Goal: Task Accomplishment & Management: Manage account settings

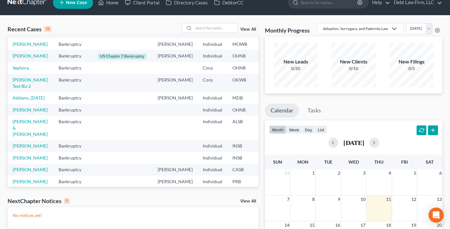
scroll to position [7, 0]
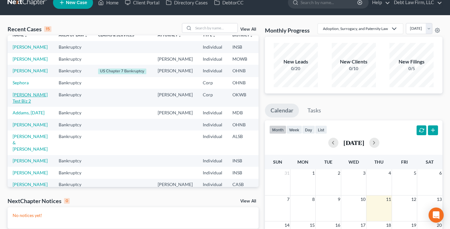
click at [17, 103] on link "[PERSON_NAME] Test Biz 2" at bounding box center [30, 98] width 35 height 12
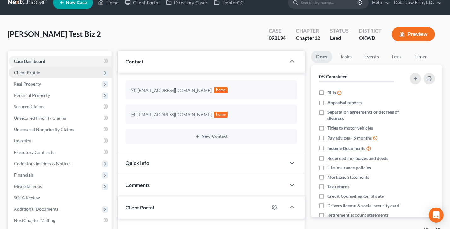
click at [43, 73] on span "Client Profile" at bounding box center [60, 72] width 103 height 11
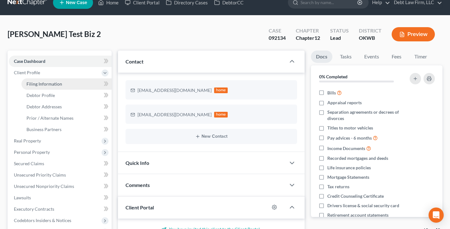
click at [46, 82] on span "Filing Information" at bounding box center [44, 83] width 36 height 5
select select "3"
select select "1"
select select "2"
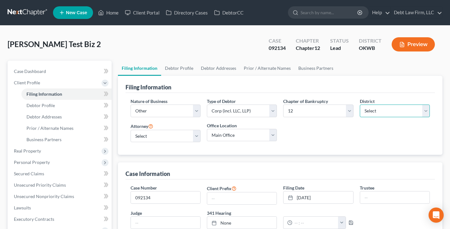
click at [387, 114] on select "Select [US_STATE] - [GEOGRAPHIC_DATA] [US_STATE] - [GEOGRAPHIC_DATA][US_STATE] …" at bounding box center [395, 110] width 70 height 13
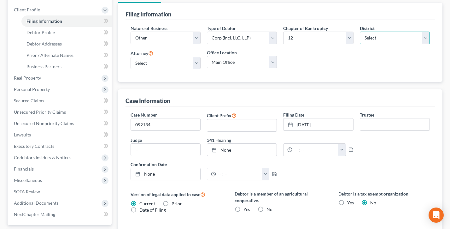
scroll to position [79, 0]
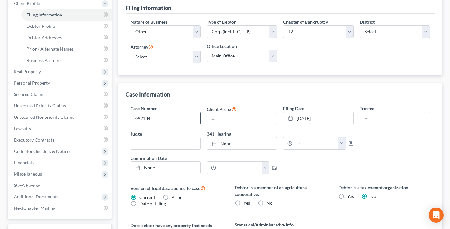
click at [157, 117] on input "092134" at bounding box center [165, 118] width 69 height 12
click at [216, 95] on div "Case Information" at bounding box center [280, 91] width 309 height 17
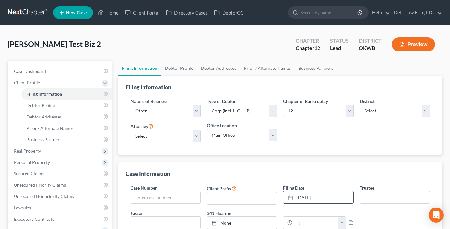
click at [303, 193] on link "[DATE]" at bounding box center [318, 197] width 69 height 12
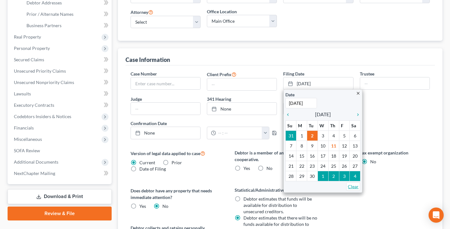
click at [356, 185] on link "Clear" at bounding box center [353, 186] width 14 height 9
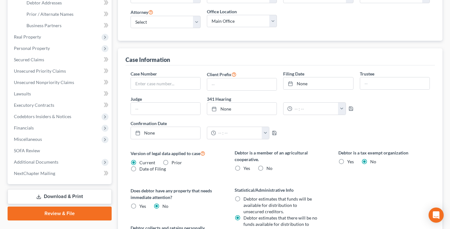
scroll to position [0, 0]
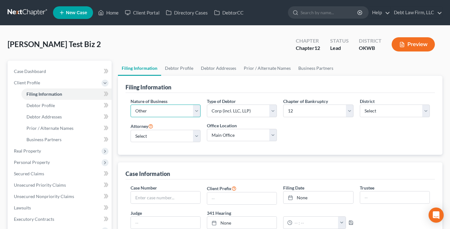
click at [158, 107] on select "Select Clearing Bank Commodity Broker Health Care Business Other Railroad Singl…" at bounding box center [166, 110] width 70 height 13
click at [131, 104] on select "Select Clearing Bank Commodity Broker Health Care Business Other Railroad Singl…" at bounding box center [166, 110] width 70 height 13
click at [321, 110] on select "Select 7 11 12" at bounding box center [318, 110] width 70 height 13
select select "1"
click at [283, 104] on select "Select 7 11 12" at bounding box center [318, 110] width 70 height 13
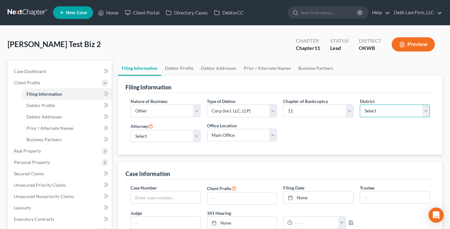
click at [400, 109] on select "Select [US_STATE] - [GEOGRAPHIC_DATA] [US_STATE] - [GEOGRAPHIC_DATA][US_STATE] …" at bounding box center [395, 110] width 70 height 13
select select "68"
click at [360, 104] on select "Select [US_STATE] - [GEOGRAPHIC_DATA] [US_STATE] - [GEOGRAPHIC_DATA][US_STATE] …" at bounding box center [395, 110] width 70 height 13
click at [114, 9] on link "Home" at bounding box center [108, 12] width 27 height 11
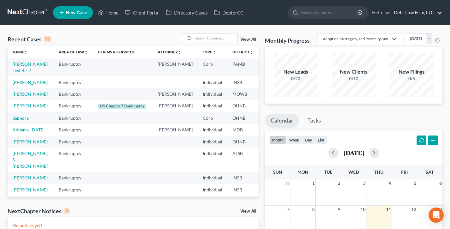
click at [424, 10] on link "Debt Law Firm, LLC" at bounding box center [416, 12] width 51 height 11
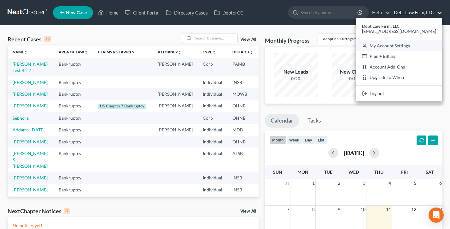
click at [407, 47] on link "My Account Settings" at bounding box center [399, 45] width 86 height 11
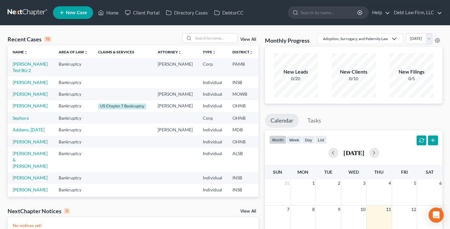
select select "61"
select select "24"
select select "36"
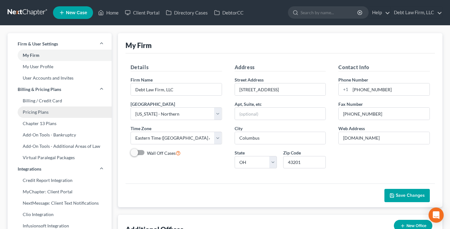
click at [55, 112] on link "Pricing Plans" at bounding box center [60, 111] width 104 height 11
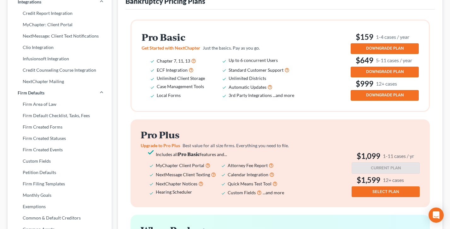
scroll to position [132, 0]
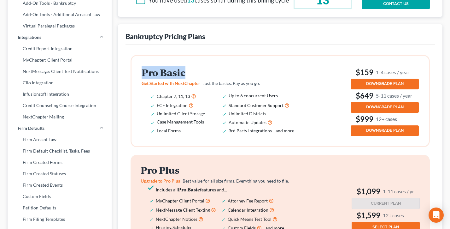
drag, startPoint x: 207, startPoint y: 81, endPoint x: 136, endPoint y: 80, distance: 71.6
click at [136, 80] on div "Pro Basic Get Started with NextChapter Just the basics. Pay as you go. Chapter …" at bounding box center [280, 101] width 297 height 90
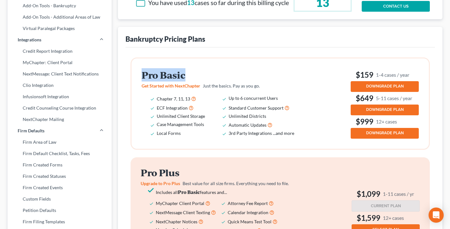
click at [136, 80] on div "Pro Basic Get Started with NextChapter Just the basics. Pay as you go. Chapter …" at bounding box center [280, 103] width 297 height 90
drag, startPoint x: 207, startPoint y: 79, endPoint x: 142, endPoint y: 80, distance: 65.6
click at [139, 79] on div "Pro Basic Get Started with NextChapter Just the basics. Pay as you go. Chapter …" at bounding box center [280, 103] width 297 height 90
drag, startPoint x: 180, startPoint y: 106, endPoint x: 173, endPoint y: 106, distance: 6.6
click at [173, 101] on span "Chapter 7, 11, 13" at bounding box center [173, 98] width 33 height 5
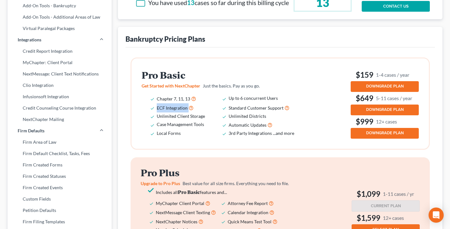
drag, startPoint x: 203, startPoint y: 114, endPoint x: 154, endPoint y: 115, distance: 49.8
click at [157, 112] on li "ECF Integration" at bounding box center [193, 107] width 72 height 9
click at [155, 115] on ul "Chapter 7, 11, 13 Up to 6 concurrent Users ECF Integration Standard Customer Su…" at bounding box center [223, 115] width 162 height 43
drag, startPoint x: 197, startPoint y: 124, endPoint x: 156, endPoint y: 124, distance: 40.4
click at [157, 120] on li "Unlimited Client Storage" at bounding box center [193, 116] width 72 height 8
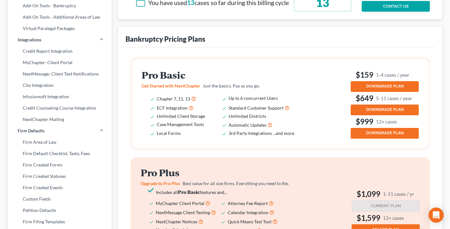
click at [208, 129] on li "Case Management Tools" at bounding box center [193, 124] width 72 height 9
drag, startPoint x: 181, startPoint y: 131, endPoint x: 164, endPoint y: 132, distance: 17.4
click at [155, 131] on ul "Chapter 7, 11, 13 Up to 6 concurrent Users ECF Integration Standard Customer Su…" at bounding box center [223, 115] width 162 height 43
click at [185, 137] on li "Local Forms" at bounding box center [193, 133] width 72 height 8
drag, startPoint x: 178, startPoint y: 140, endPoint x: 154, endPoint y: 140, distance: 24.6
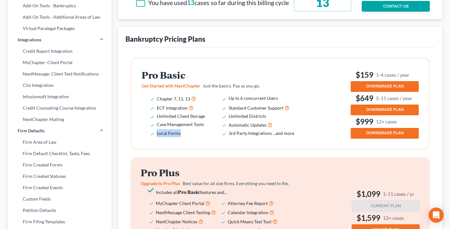
click at [157, 137] on li "Local Forms" at bounding box center [193, 133] width 72 height 8
drag, startPoint x: 266, startPoint y: 106, endPoint x: 235, endPoint y: 106, distance: 31.5
click at [235, 103] on li "Up to 6 concurrent Users" at bounding box center [265, 98] width 72 height 9
click at [409, 78] on small "1-4 cases / year" at bounding box center [392, 74] width 33 height 7
drag, startPoint x: 411, startPoint y: 82, endPoint x: 358, endPoint y: 82, distance: 53.0
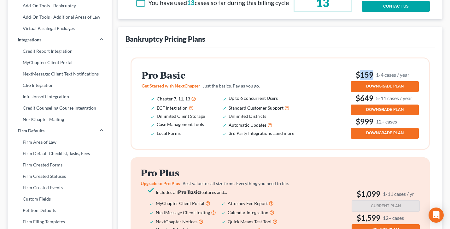
click at [358, 80] on h3 "$159 1-4 cases / year" at bounding box center [385, 75] width 68 height 10
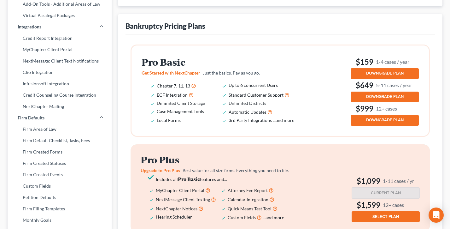
scroll to position [145, 0]
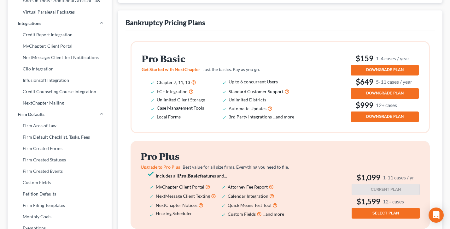
drag, startPoint x: 417, startPoint y: 87, endPoint x: 391, endPoint y: 88, distance: 26.2
click at [391, 87] on h3 "$649 5-11 cases / year" at bounding box center [385, 82] width 68 height 10
click at [391, 85] on small "5-11 cases / year" at bounding box center [394, 81] width 36 height 7
drag, startPoint x: 361, startPoint y: 87, endPoint x: 418, endPoint y: 88, distance: 56.2
click at [418, 87] on h3 "$649 5-11 cases / year" at bounding box center [385, 82] width 68 height 10
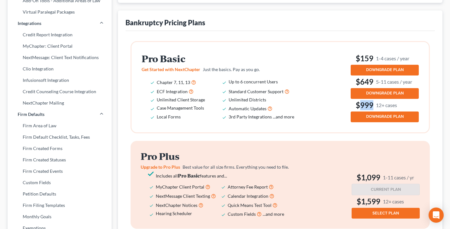
drag, startPoint x: 368, startPoint y: 111, endPoint x: 401, endPoint y: 111, distance: 33.1
click at [401, 110] on h3 "$999 12+ cases" at bounding box center [385, 105] width 68 height 10
click at [402, 110] on h3 "$999 12+ cases" at bounding box center [385, 105] width 68 height 10
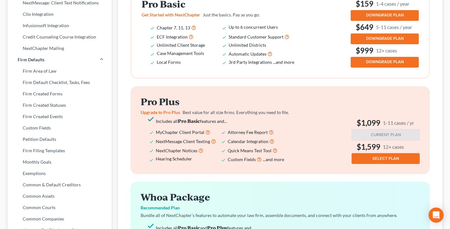
scroll to position [218, 0]
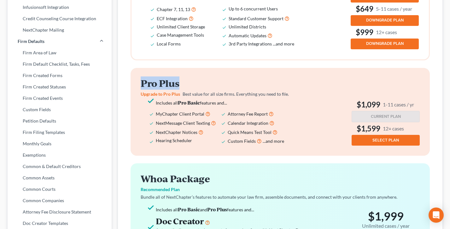
drag, startPoint x: 207, startPoint y: 91, endPoint x: 134, endPoint y: 91, distance: 73.2
click at [134, 91] on div "Pro Plus Upgrade to Pro Plus Best value for all size firms. Everything you need…" at bounding box center [280, 112] width 299 height 88
drag, startPoint x: 423, startPoint y: 112, endPoint x: 355, endPoint y: 112, distance: 67.8
click at [355, 112] on div "Pro Plus Upgrade to Pro Plus Best value for all size firms. Everything you need…" at bounding box center [280, 112] width 299 height 88
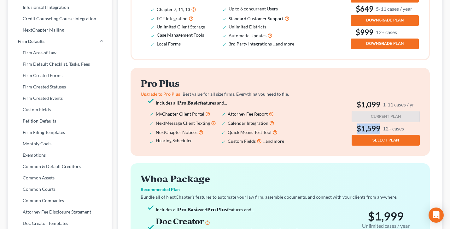
drag, startPoint x: 412, startPoint y: 134, endPoint x: 347, endPoint y: 132, distance: 65.6
click at [349, 133] on div "Pro Plus Upgrade to Pro Plus Best value for all size firms. Everything you need…" at bounding box center [280, 112] width 279 height 68
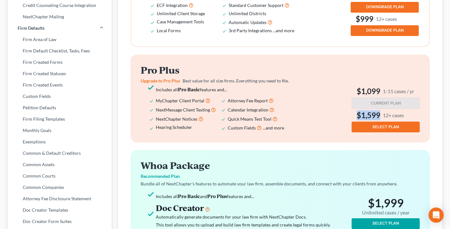
scroll to position [236, 0]
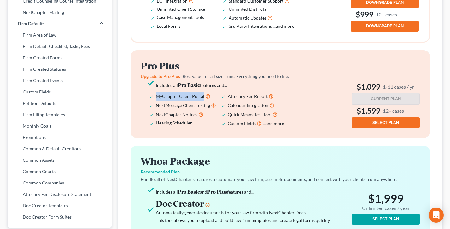
drag, startPoint x: 203, startPoint y: 102, endPoint x: 155, endPoint y: 101, distance: 48.0
click at [155, 101] on ul "Includes all Pro Basic features and... MyChapter Client Portal Attorney Fee Rep…" at bounding box center [222, 104] width 162 height 47
click at [202, 77] on div "Pro Plus Upgrade to Pro Plus Best value for all size firms. Everything you need…" at bounding box center [223, 94] width 164 height 68
drag, startPoint x: 208, startPoint y: 112, endPoint x: 158, endPoint y: 113, distance: 49.8
click at [154, 113] on ul "Includes all Pro Basic features and... MyChapter Client Portal Attorney Fee Rep…" at bounding box center [222, 104] width 162 height 47
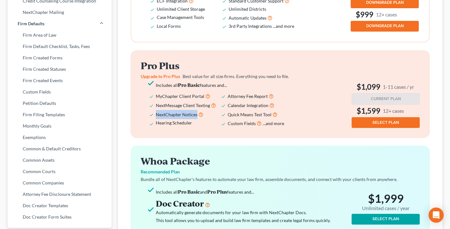
drag, startPoint x: 168, startPoint y: 121, endPoint x: 157, endPoint y: 120, distance: 11.1
click at [157, 119] on li "NextChapter Notices" at bounding box center [192, 114] width 72 height 9
click at [188, 118] on li "NextChapter Notices" at bounding box center [192, 114] width 72 height 9
drag, startPoint x: 187, startPoint y: 122, endPoint x: 156, endPoint y: 122, distance: 31.6
click at [156, 119] on li "NextChapter Notices" at bounding box center [192, 114] width 72 height 9
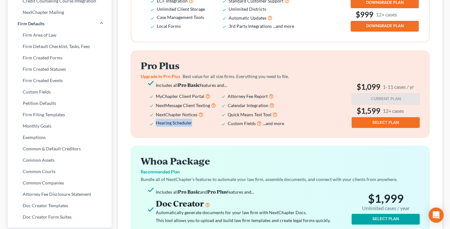
drag, startPoint x: 195, startPoint y: 131, endPoint x: 156, endPoint y: 130, distance: 39.7
click at [156, 128] on li "Hearing Scheduler" at bounding box center [192, 123] width 72 height 9
click at [174, 125] on span "Hearing Scheduler" at bounding box center [174, 122] width 36 height 5
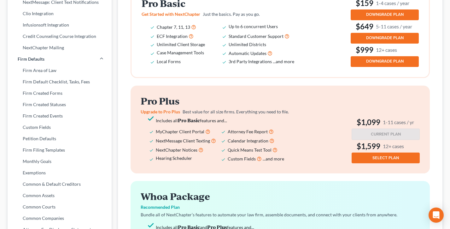
scroll to position [198, 0]
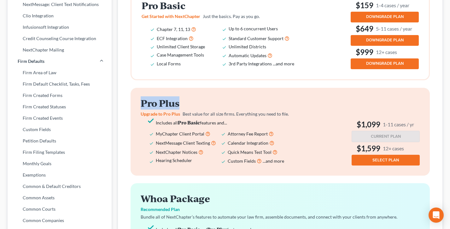
drag, startPoint x: 179, startPoint y: 111, endPoint x: 139, endPoint y: 109, distance: 39.5
click at [139, 109] on div "Pro Plus Upgrade to Pro Plus Best value for all size firms. Everything you need…" at bounding box center [280, 132] width 299 height 88
drag, startPoint x: 139, startPoint y: 109, endPoint x: 144, endPoint y: 108, distance: 4.5
click at [139, 109] on div "Pro Plus Upgrade to Pro Plus Best value for all size firms. Everything you need…" at bounding box center [280, 132] width 299 height 88
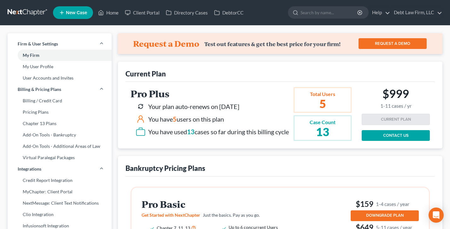
scroll to position [1, 0]
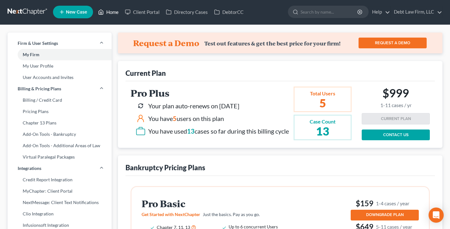
click at [110, 10] on link "Home" at bounding box center [108, 11] width 27 height 11
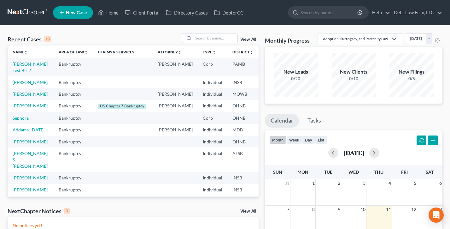
click at [70, 12] on span "New Case" at bounding box center [76, 12] width 21 height 5
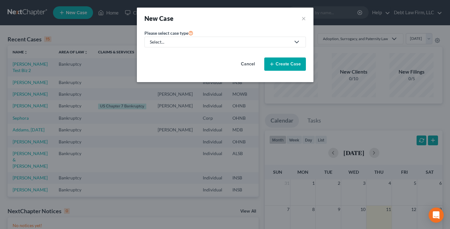
click at [198, 39] on div "Select..." at bounding box center [220, 42] width 141 height 6
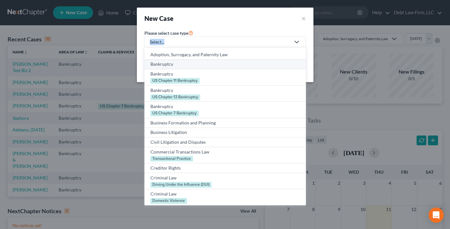
click at [179, 63] on div "Bankruptcy" at bounding box center [225, 64] width 150 height 6
select select "61"
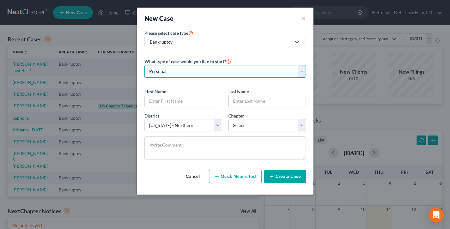
click at [186, 70] on select "Personal Business" at bounding box center [225, 71] width 162 height 13
select select "1"
click at [144, 65] on select "Personal Business" at bounding box center [225, 71] width 162 height 13
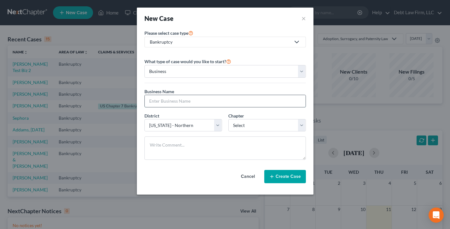
click at [175, 101] on input "text" at bounding box center [225, 101] width 161 height 12
click at [191, 127] on select "Select [US_STATE] - [GEOGRAPHIC_DATA] [US_STATE] - [GEOGRAPHIC_DATA][US_STATE] …" at bounding box center [183, 125] width 78 height 13
click at [275, 124] on select "Select 7 11 12" at bounding box center [267, 125] width 78 height 13
select select "1"
click at [228, 119] on select "Select 7 11 12" at bounding box center [267, 125] width 78 height 13
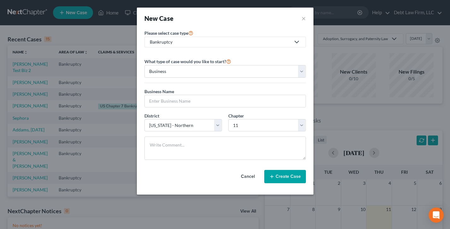
click at [255, 174] on button "Cancel" at bounding box center [248, 176] width 28 height 13
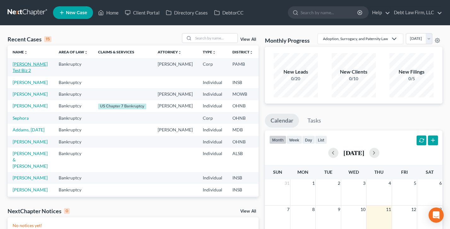
click at [20, 70] on link "[PERSON_NAME] Test Biz 2" at bounding box center [30, 67] width 35 height 12
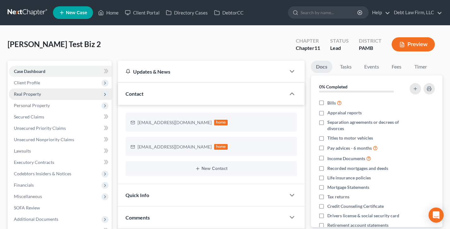
scroll to position [29, 0]
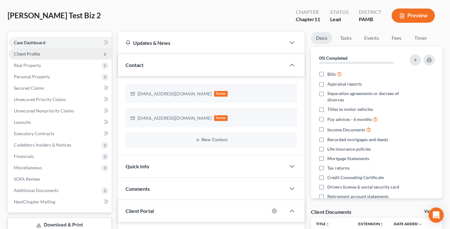
click at [36, 55] on span "Client Profile" at bounding box center [27, 53] width 26 height 5
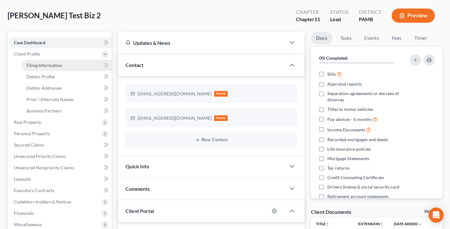
click at [47, 62] on span "Filing Information" at bounding box center [44, 64] width 36 height 5
select select "3"
select select "1"
select select "68"
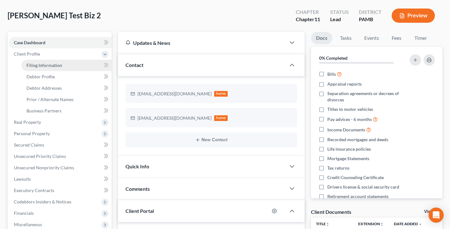
select select "18"
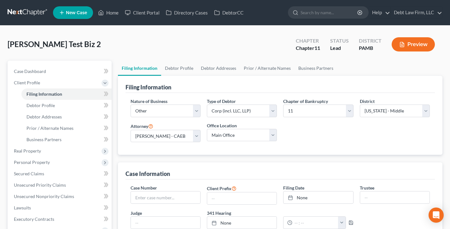
scroll to position [53, 0]
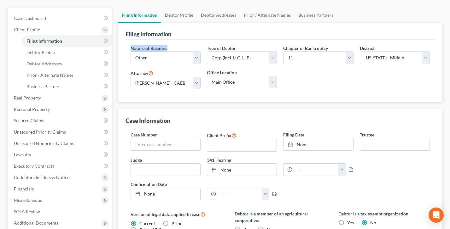
drag, startPoint x: 172, startPoint y: 49, endPoint x: 128, endPoint y: 46, distance: 43.6
click at [128, 46] on div "Nature of Business Select Clearing Bank Commodity Broker Health Care Business O…" at bounding box center [165, 57] width 76 height 24
click at [245, 47] on div "Type of Debtor Select Partnership Corp (incl. LLC, LLP) Other" at bounding box center [242, 54] width 70 height 19
click at [249, 55] on select "Select Partnership Corp (incl. LLC, LLP) Other" at bounding box center [242, 57] width 70 height 13
click at [207, 51] on select "Select Partnership Corp (incl. LLC, LLP) Other" at bounding box center [242, 57] width 70 height 13
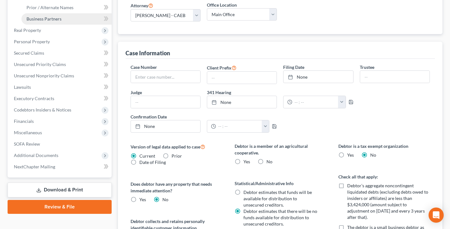
scroll to position [36, 0]
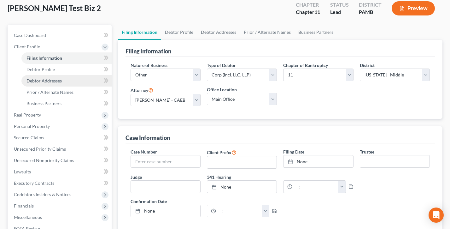
click at [53, 80] on span "Debtor Addresses" at bounding box center [43, 80] width 35 height 5
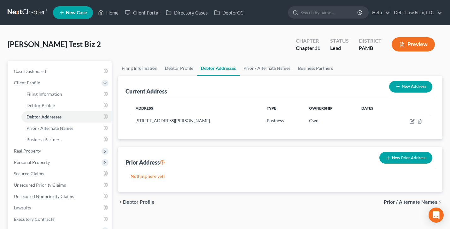
scroll to position [57, 0]
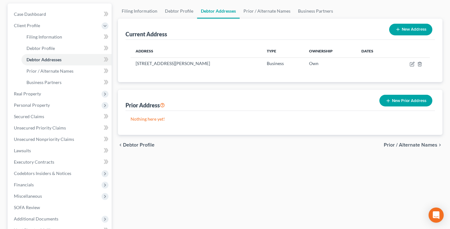
drag, startPoint x: 252, startPoint y: 60, endPoint x: 123, endPoint y: 60, distance: 129.0
click at [123, 60] on div "Current Address New Address Address Type Ownership Dates [STREET_ADDRESS][PERSO…" at bounding box center [280, 50] width 325 height 63
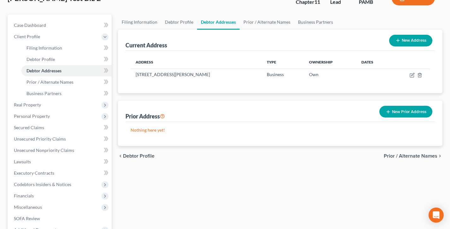
scroll to position [35, 0]
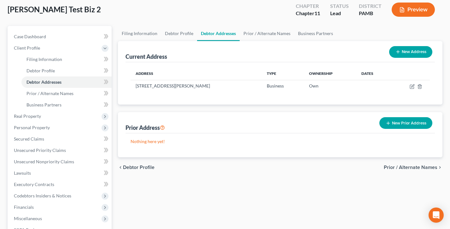
click at [414, 52] on button "New Address" at bounding box center [410, 52] width 43 height 12
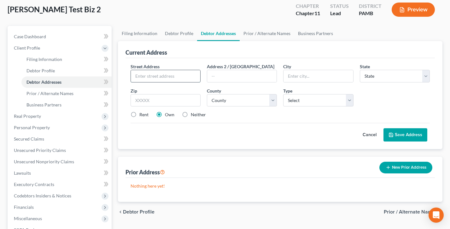
click at [164, 76] on input "text" at bounding box center [165, 76] width 69 height 12
click at [274, 119] on div "Street Address * Address 2 / [GEOGRAPHIC_DATA] * State * State [US_STATE] AK AR…" at bounding box center [280, 93] width 306 height 60
click at [373, 137] on button "Cancel" at bounding box center [370, 134] width 28 height 13
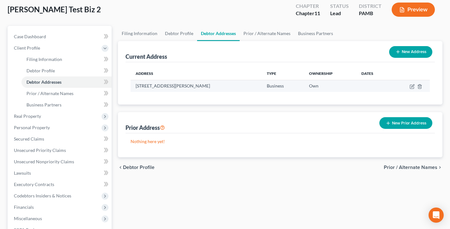
drag, startPoint x: 203, startPoint y: 87, endPoint x: 131, endPoint y: 86, distance: 72.6
click at [131, 86] on td "[STREET_ADDRESS][PERSON_NAME]" at bounding box center [196, 86] width 131 height 12
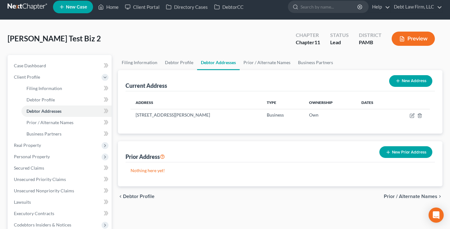
scroll to position [5, 0]
click at [420, 41] on button "Preview" at bounding box center [413, 39] width 43 height 14
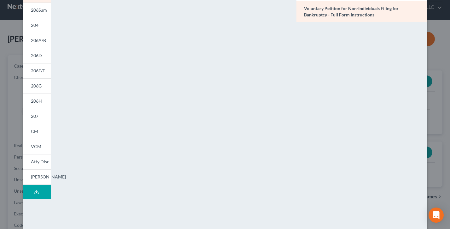
scroll to position [0, 0]
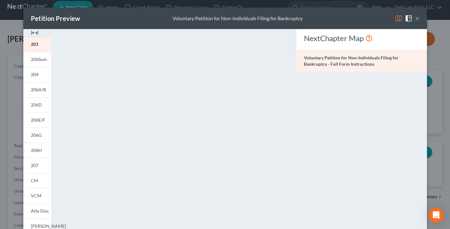
click at [415, 17] on button "×" at bounding box center [417, 19] width 4 height 8
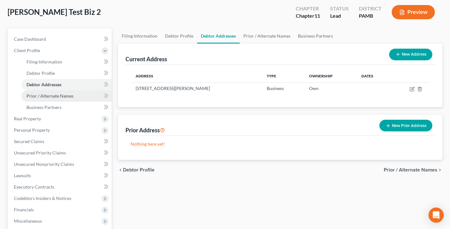
scroll to position [40, 0]
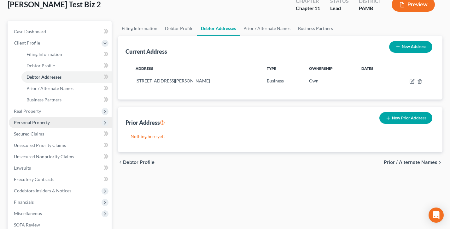
click at [31, 120] on span "Personal Property" at bounding box center [32, 122] width 36 height 5
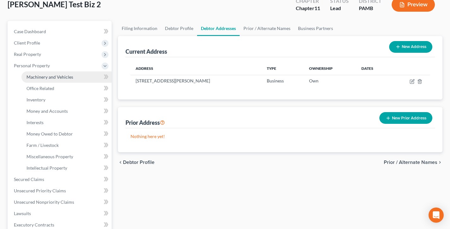
drag, startPoint x: 43, startPoint y: 79, endPoint x: 39, endPoint y: 79, distance: 4.1
click at [43, 79] on span "Machinery and Vehicles" at bounding box center [49, 76] width 47 height 5
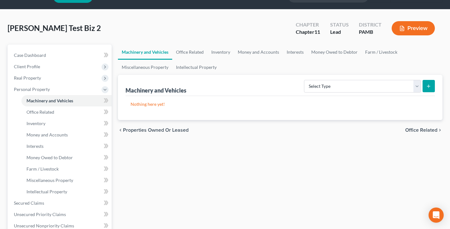
scroll to position [18, 0]
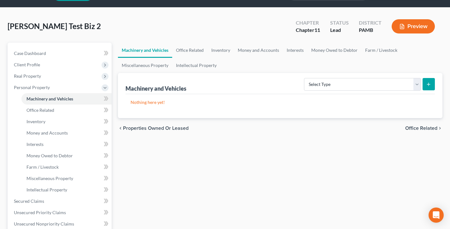
click at [429, 28] on button "Preview" at bounding box center [413, 26] width 43 height 14
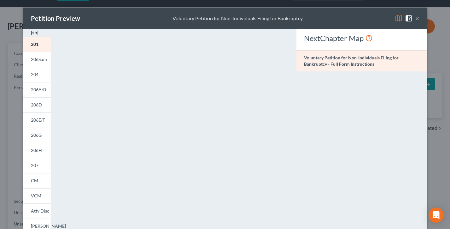
click at [415, 18] on button "×" at bounding box center [417, 19] width 4 height 8
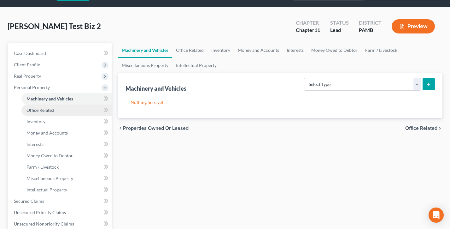
scroll to position [89, 0]
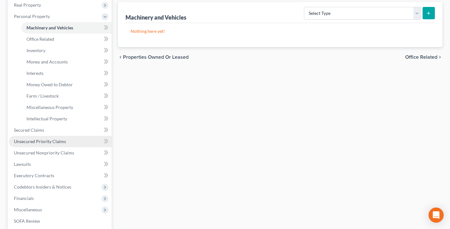
click at [44, 141] on span "Unsecured Priority Claims" at bounding box center [40, 140] width 52 height 5
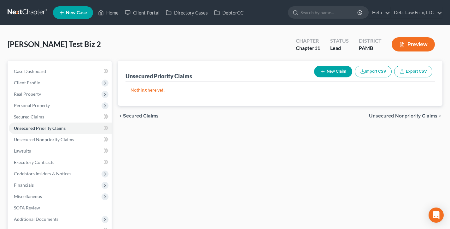
click at [401, 38] on button "Preview" at bounding box center [413, 44] width 43 height 14
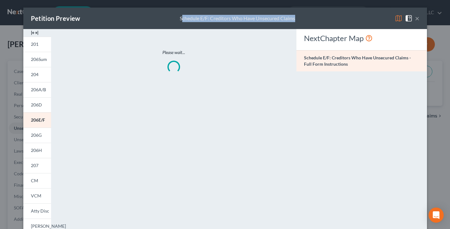
drag, startPoint x: 316, startPoint y: 19, endPoint x: 181, endPoint y: 17, distance: 135.0
click at [181, 17] on div "Petition Preview Schedule E/F: Creditors Who Have Unsecured Claims ×" at bounding box center [225, 18] width 404 height 21
click at [235, 21] on div "Schedule E/F: Creditors Who Have Unsecured Claims" at bounding box center [237, 18] width 115 height 7
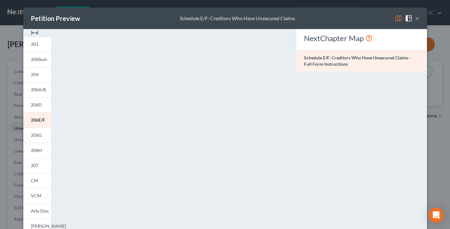
click at [416, 17] on button "×" at bounding box center [417, 19] width 4 height 8
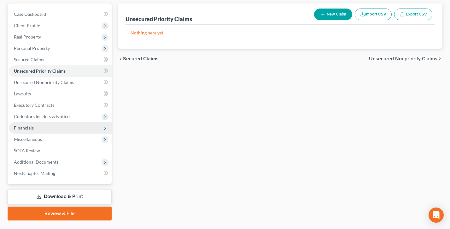
scroll to position [72, 0]
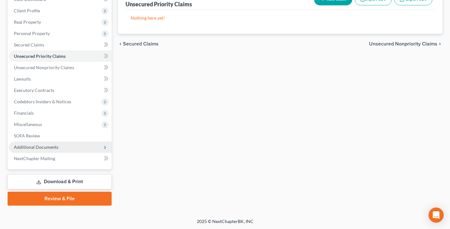
click at [46, 146] on span "Additional Documents" at bounding box center [36, 146] width 44 height 5
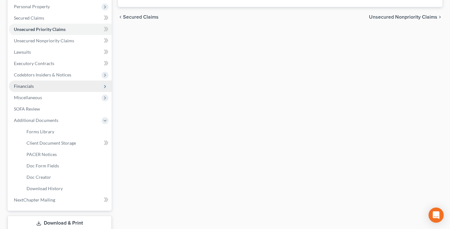
scroll to position [124, 0]
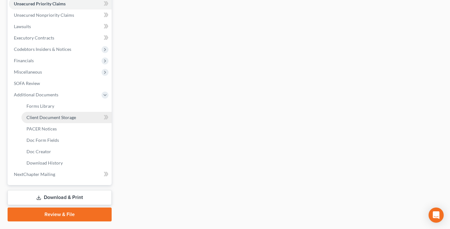
click at [46, 115] on span "Client Document Storage" at bounding box center [51, 117] width 50 height 5
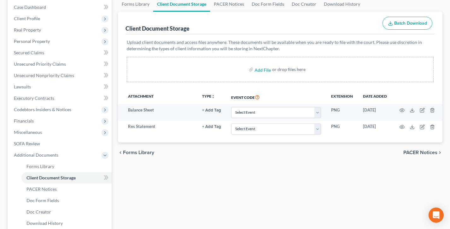
scroll to position [80, 0]
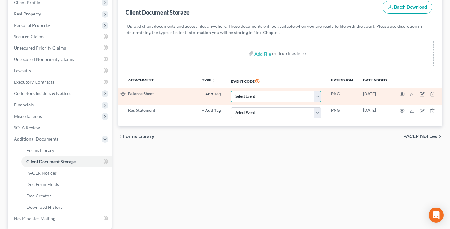
click at [298, 91] on select "Select Event Attachment: Schedule A/B: Assets - Real and Personal Property Atta…" at bounding box center [276, 96] width 90 height 11
select select "2"
click at [232, 91] on select "Select Event Attachment: Schedule A/B: Assets - Real and Personal Property Atta…" at bounding box center [276, 96] width 90 height 11
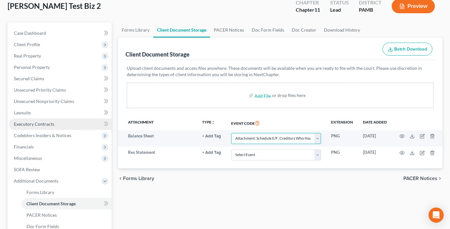
scroll to position [133, 0]
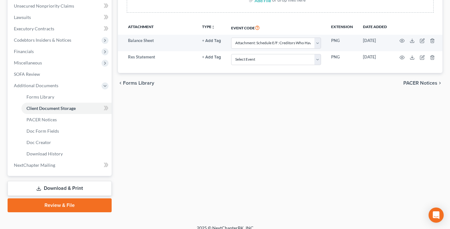
click at [61, 209] on link "Review & File" at bounding box center [60, 205] width 104 height 14
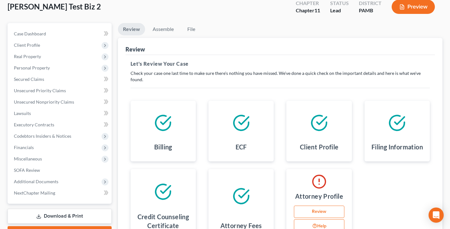
scroll to position [36, 0]
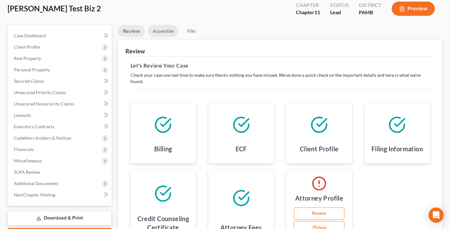
click at [162, 30] on link "Assemble" at bounding box center [163, 31] width 31 height 12
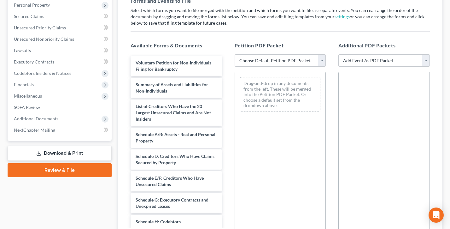
scroll to position [28, 0]
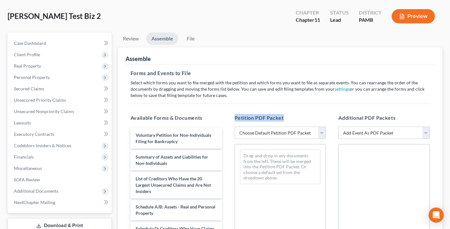
drag, startPoint x: 300, startPoint y: 118, endPoint x: 231, endPoint y: 115, distance: 69.1
click at [231, 116] on div "Petition PDF Packet Choose Default Petition PDF Packet Complete Bankruptcy Peti…" at bounding box center [280, 216] width 104 height 214
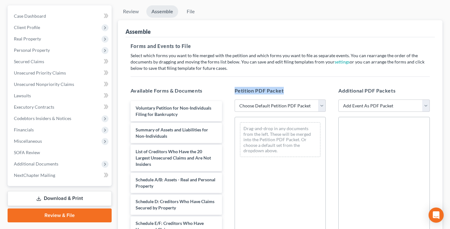
scroll to position [80, 0]
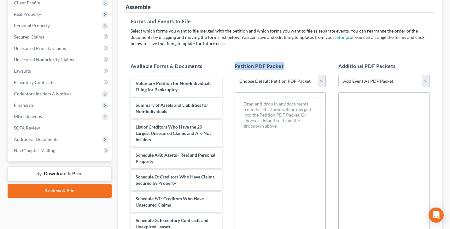
click at [280, 84] on select "Choose Default Petition PDF Packet Complete Bankruptcy Petition (all forms and …" at bounding box center [280, 81] width 91 height 13
select select "0"
click at [235, 75] on select "Choose Default Petition PDF Packet Complete Bankruptcy Petition (all forms and …" at bounding box center [280, 81] width 91 height 13
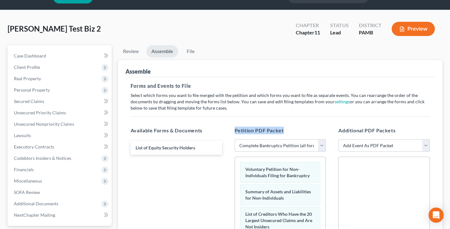
scroll to position [12, 0]
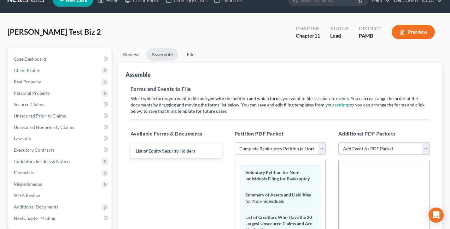
click at [249, 92] on div "Forms and Events to File Select which forms you want to file merged with the pe…" at bounding box center [280, 213] width 309 height 266
click at [189, 54] on link "File" at bounding box center [191, 54] width 20 height 12
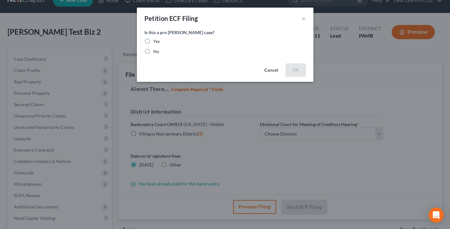
click at [153, 50] on label "No" at bounding box center [156, 51] width 6 height 6
click at [156, 50] on input "No" at bounding box center [158, 50] width 4 height 4
radio input "true"
click at [291, 72] on button "OK" at bounding box center [296, 69] width 20 height 13
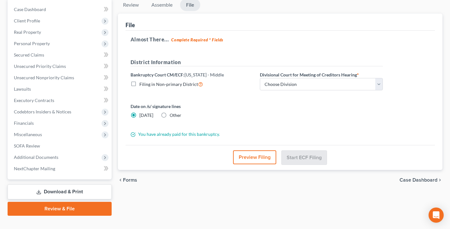
scroll to position [72, 0]
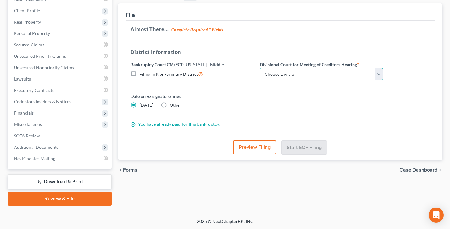
click at [313, 73] on select "Choose Division [GEOGRAPHIC_DATA] [PERSON_NAME] Williamsport [GEOGRAPHIC_DATA]/…" at bounding box center [321, 74] width 123 height 13
select select "0"
click at [260, 68] on select "Choose Division [GEOGRAPHIC_DATA] [PERSON_NAME] Williamsport [GEOGRAPHIC_DATA]/…" at bounding box center [321, 74] width 123 height 13
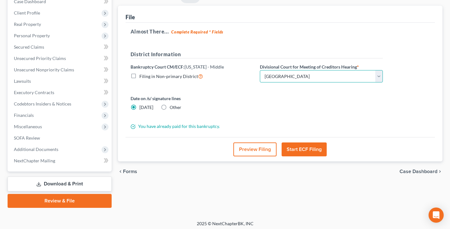
scroll to position [70, 0]
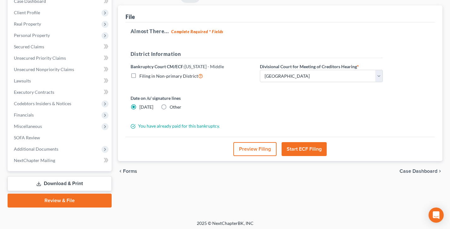
click at [252, 150] on button "Preview Filing" at bounding box center [254, 149] width 43 height 14
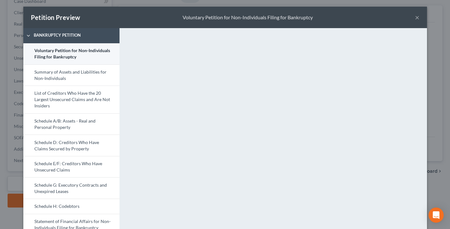
scroll to position [0, 0]
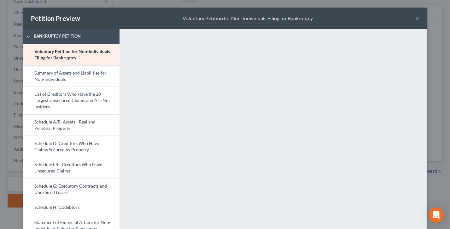
click at [417, 19] on button "×" at bounding box center [417, 19] width 4 height 8
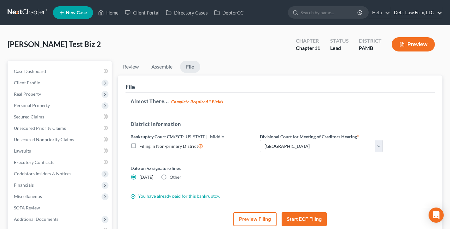
click at [415, 12] on link "Debt Law Firm, LLC" at bounding box center [416, 12] width 51 height 11
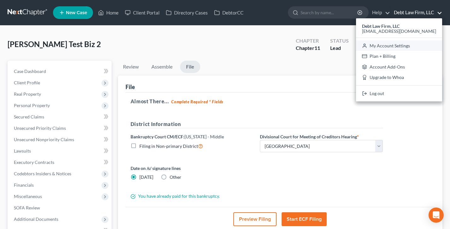
click at [413, 44] on link "My Account Settings" at bounding box center [399, 45] width 86 height 11
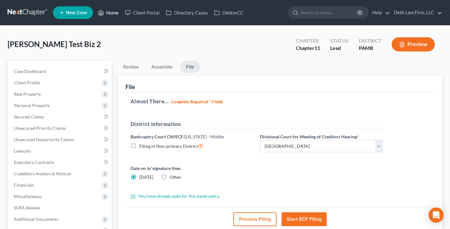
select select "61"
select select "24"
select select "36"
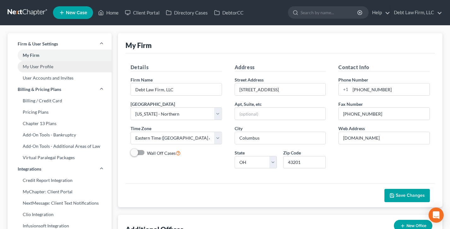
click at [50, 67] on link "My User Profile" at bounding box center [60, 66] width 104 height 11
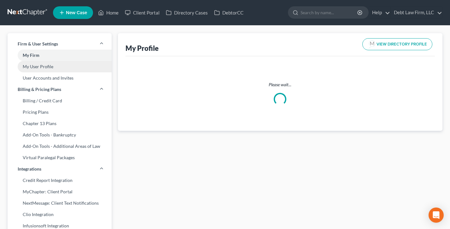
select select "36"
select select "61"
select select "attorney"
select select "0"
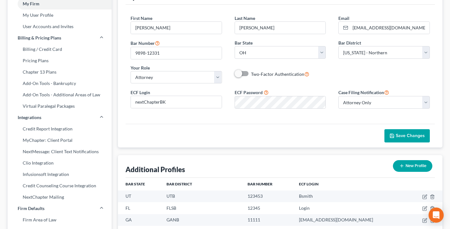
scroll to position [64, 0]
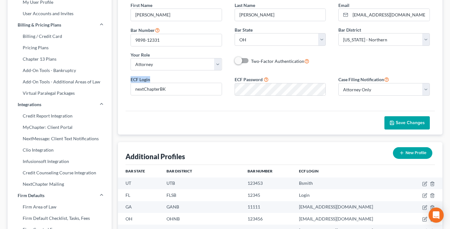
drag, startPoint x: 182, startPoint y: 79, endPoint x: 138, endPoint y: 78, distance: 44.5
click at [127, 77] on div "ECF Login nextChapterBK" at bounding box center [176, 85] width 104 height 19
drag, startPoint x: 284, startPoint y: 78, endPoint x: 256, endPoint y: 78, distance: 27.1
click at [284, 78] on div "ECF Password" at bounding box center [280, 86] width 104 height 20
drag, startPoint x: 256, startPoint y: 78, endPoint x: 231, endPoint y: 78, distance: 25.9
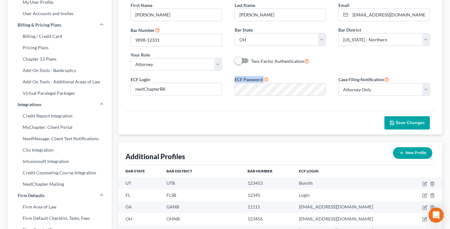
click at [231, 78] on div "ECF Password" at bounding box center [280, 86] width 104 height 20
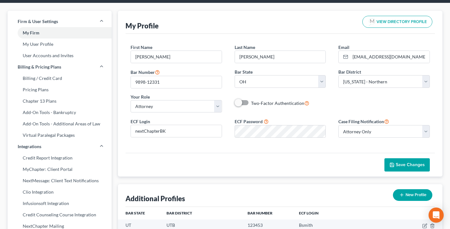
scroll to position [21, 0]
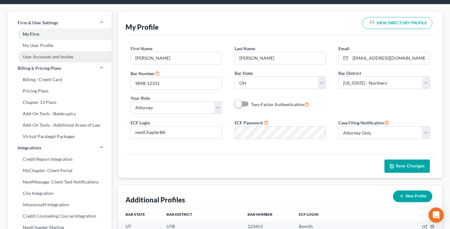
click at [48, 56] on link "User Accounts and Invites" at bounding box center [60, 56] width 104 height 11
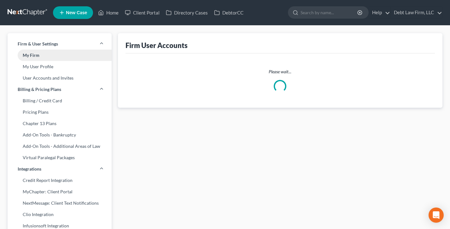
select select "0"
select select "1"
select select "0"
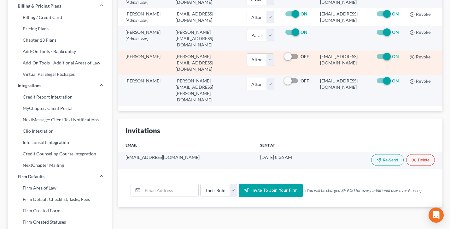
scroll to position [99, 0]
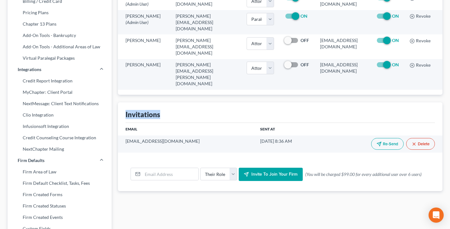
drag, startPoint x: 187, startPoint y: 104, endPoint x: 122, endPoint y: 102, distance: 65.0
click at [122, 102] on div "Invitations Email Sent At [EMAIL_ADDRESS][DOMAIN_NAME] [DATE] 8:36 AM Re-Send D…" at bounding box center [280, 146] width 325 height 88
click at [172, 106] on div "Invitations" at bounding box center [280, 112] width 309 height 20
click at [167, 168] on input "email" at bounding box center [171, 174] width 56 height 12
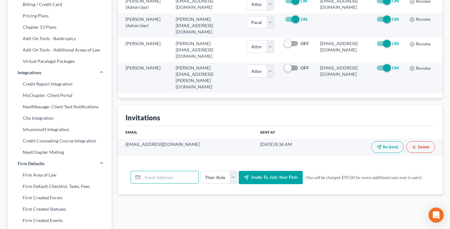
scroll to position [0, 0]
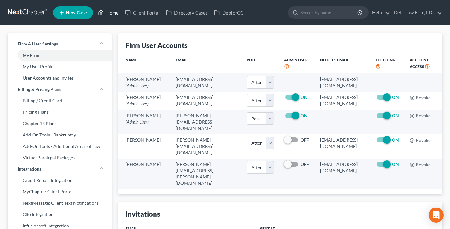
click at [113, 12] on link "Home" at bounding box center [108, 12] width 27 height 11
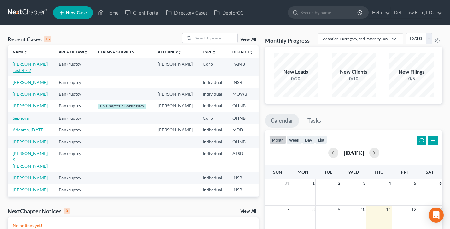
click at [16, 70] on link "[PERSON_NAME] Test Biz 2" at bounding box center [30, 67] width 35 height 12
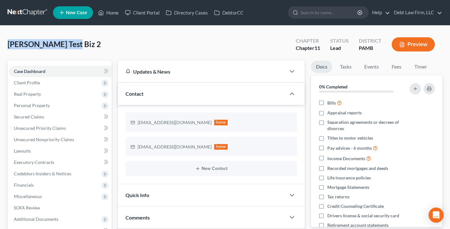
drag, startPoint x: 73, startPoint y: 44, endPoint x: 9, endPoint y: 42, distance: 64.7
click at [9, 42] on div "[PERSON_NAME] Test Biz 2 Upgraded Chapter Chapter 11 Status Lead District PAMB …" at bounding box center [225, 46] width 435 height 27
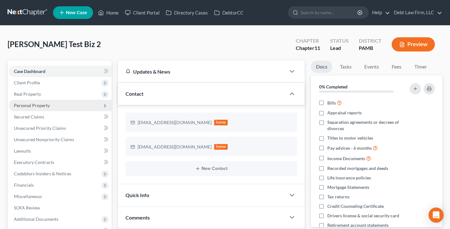
drag, startPoint x: 9, startPoint y: 42, endPoint x: 94, endPoint y: 103, distance: 105.1
click at [9, 42] on span "[PERSON_NAME] Test Biz 2" at bounding box center [54, 43] width 93 height 9
click at [418, 14] on link "Debt Law Firm, LLC" at bounding box center [416, 12] width 51 height 11
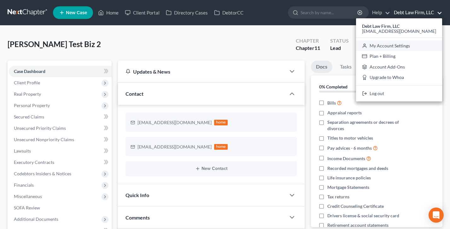
drag, startPoint x: 412, startPoint y: 47, endPoint x: 127, endPoint y: 93, distance: 288.2
click at [412, 47] on link "My Account Settings" at bounding box center [399, 45] width 86 height 11
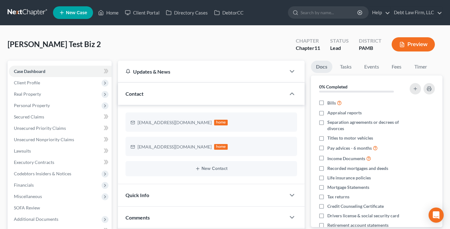
select select "61"
select select "24"
select select "36"
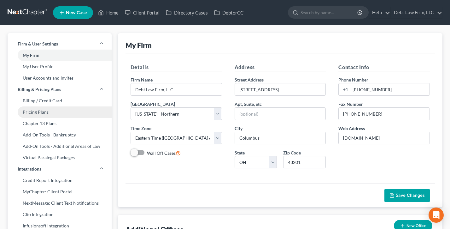
click at [50, 110] on link "Pricing Plans" at bounding box center [60, 111] width 104 height 11
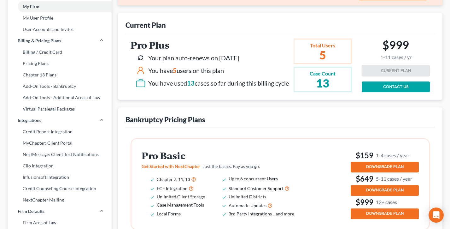
scroll to position [125, 0]
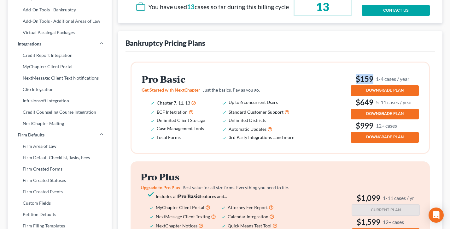
drag, startPoint x: 415, startPoint y: 84, endPoint x: 350, endPoint y: 86, distance: 65.0
click at [351, 84] on h3 "$159 1-4 cases / year" at bounding box center [385, 79] width 68 height 10
click at [350, 86] on div "Pro Basic Get Started with NextChapter Just the basics. Pay as you go. Chapter …" at bounding box center [280, 108] width 277 height 70
drag, startPoint x: 419, startPoint y: 85, endPoint x: 350, endPoint y: 86, distance: 68.8
click at [350, 86] on div "Pro Basic Get Started with NextChapter Just the basics. Pay as you go. Chapter …" at bounding box center [280, 107] width 297 height 90
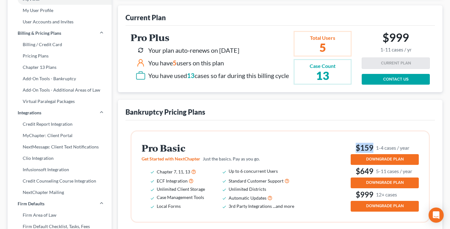
scroll to position [48, 0]
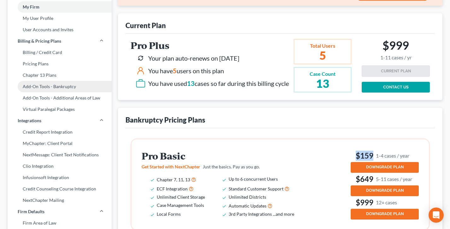
click at [62, 85] on link "Add-On Tools - Bankruptcy" at bounding box center [60, 86] width 104 height 11
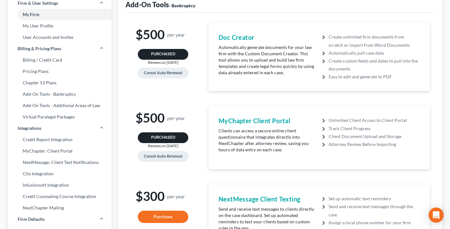
scroll to position [45, 0]
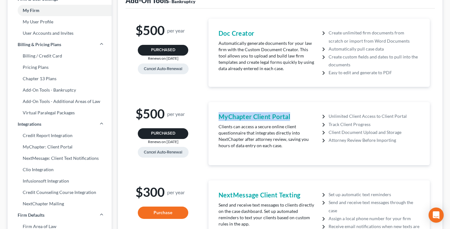
drag, startPoint x: 271, startPoint y: 115, endPoint x: 218, endPoint y: 114, distance: 53.0
click at [218, 114] on div "MyChapter Client Portal Clients can access a secure online client questionnaire…" at bounding box center [267, 133] width 104 height 42
click at [218, 115] on div "MyChapter Client Portal Clients can access a secure online client questionnaire…" at bounding box center [267, 133] width 104 height 42
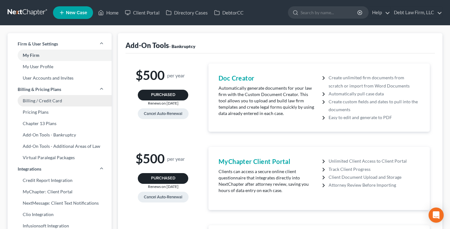
scroll to position [76, 0]
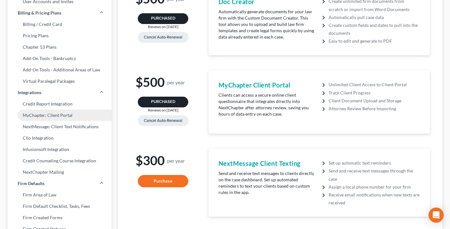
click at [47, 114] on link "MyChapter: Client Portal" at bounding box center [60, 114] width 104 height 11
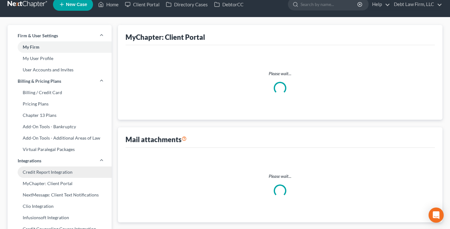
select select
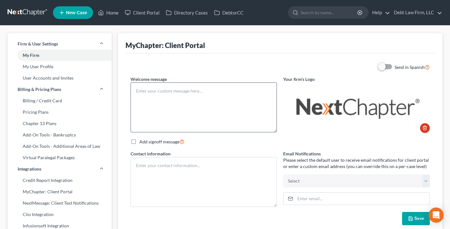
type textarea "Test"
type textarea "Debt Law Firm, LLC [STREET_ADDRESS] [PHONE_NUMBER]"
select select "0"
type input "[PERSON_NAME][EMAIL_ADDRESS][PERSON_NAME][DOMAIN_NAME]"
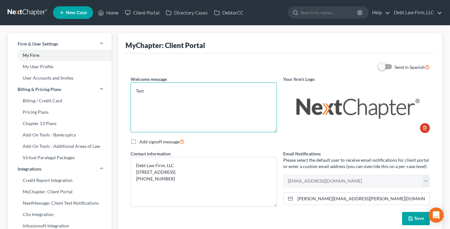
drag, startPoint x: 205, startPoint y: 101, endPoint x: 125, endPoint y: 91, distance: 80.8
click at [125, 91] on div "MyChapter: Client Portal Send in Spanish Welcome message Test Your firm's Logo …" at bounding box center [280, 134] width 325 height 202
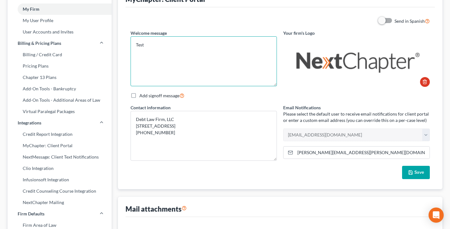
scroll to position [50, 0]
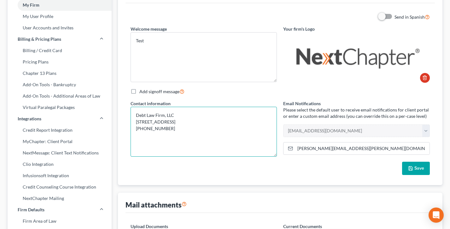
drag, startPoint x: 191, startPoint y: 131, endPoint x: 169, endPoint y: 105, distance: 33.8
click at [147, 106] on div "Contact information Debt Law Firm, LLC [STREET_ADDRESS] [PHONE_NUMBER]" at bounding box center [203, 128] width 153 height 56
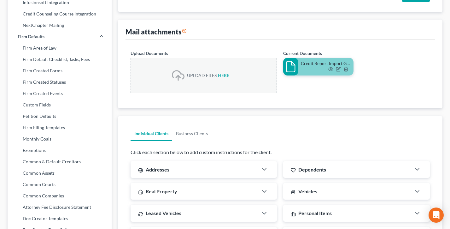
scroll to position [280, 0]
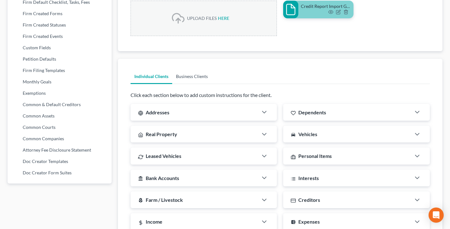
click at [196, 77] on link "Business Clients" at bounding box center [191, 76] width 39 height 15
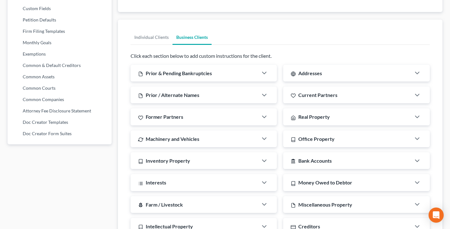
scroll to position [353, 0]
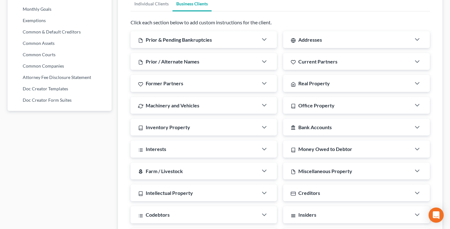
click at [221, 41] on div "Prior & Pending Bankruptcies" at bounding box center [195, 39] width 128 height 17
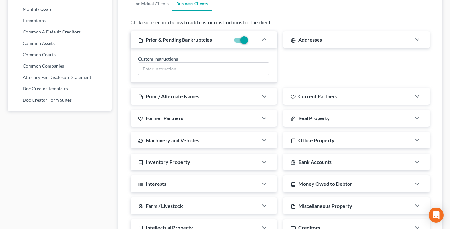
click at [210, 96] on div "Prior / Alternate Names" at bounding box center [195, 96] width 128 height 17
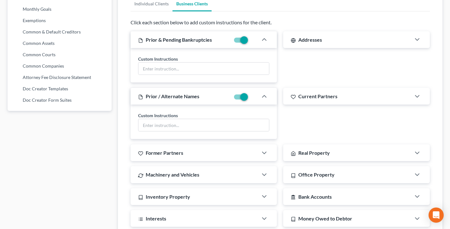
drag, startPoint x: 340, startPoint y: 38, endPoint x: 341, endPoint y: 43, distance: 5.4
click at [340, 38] on div "Addresses" at bounding box center [347, 39] width 128 height 17
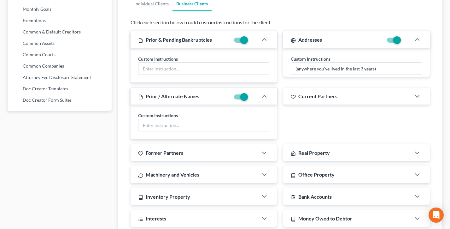
click at [339, 109] on div "Current Partners Custom Instructions" at bounding box center [356, 113] width 153 height 51
click at [341, 101] on div "Current Partners" at bounding box center [347, 96] width 128 height 17
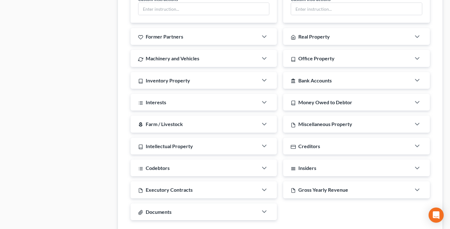
scroll to position [494, 0]
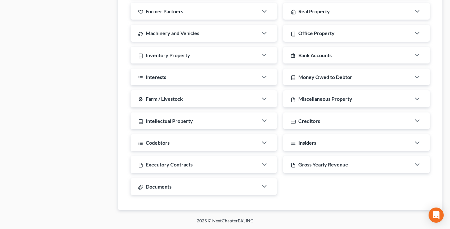
click at [206, 97] on div "local_florist Farm / Livestock" at bounding box center [195, 98] width 128 height 17
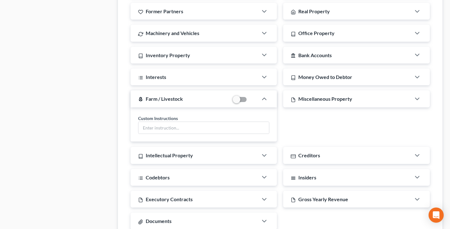
click at [241, 99] on span at bounding box center [240, 100] width 15 height 8
click at [249, 101] on label at bounding box center [249, 101] width 0 height 0
click at [252, 100] on input "checkbox" at bounding box center [254, 98] width 4 height 4
click at [249, 101] on label at bounding box center [249, 101] width 0 height 0
click at [252, 100] on input "checkbox" at bounding box center [254, 98] width 4 height 4
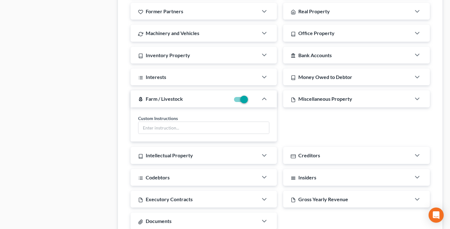
checkbox input "false"
click at [228, 78] on div "Interests" at bounding box center [195, 76] width 128 height 17
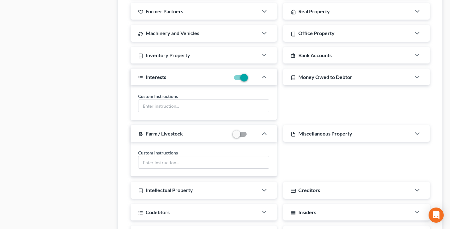
click at [343, 80] on div "Money Owed to Debtor" at bounding box center [347, 76] width 128 height 17
drag, startPoint x: 326, startPoint y: 57, endPoint x: 309, endPoint y: 58, distance: 16.4
click at [325, 57] on span "Bank Accounts" at bounding box center [314, 55] width 33 height 6
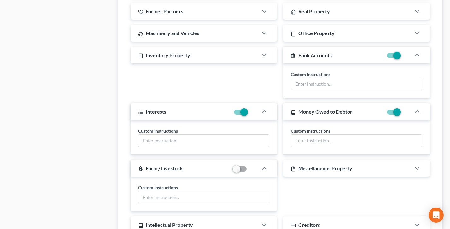
click at [230, 56] on div "Inventory Property" at bounding box center [195, 55] width 128 height 17
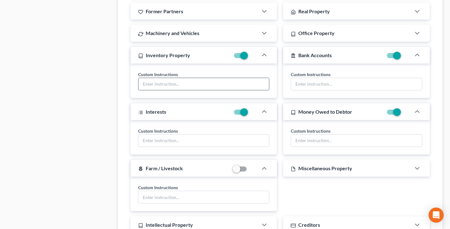
click at [199, 85] on input "text" at bounding box center [203, 84] width 131 height 12
drag, startPoint x: 184, startPoint y: 74, endPoint x: 134, endPoint y: 73, distance: 49.5
click at [134, 73] on div "Custom Instructions" at bounding box center [204, 80] width 147 height 35
click at [187, 86] on input "text" at bounding box center [203, 84] width 131 height 12
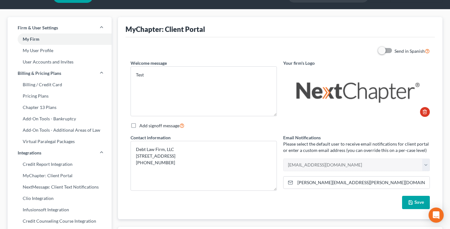
scroll to position [0, 0]
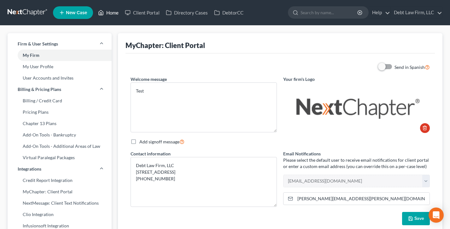
click at [110, 16] on link "Home" at bounding box center [108, 12] width 27 height 11
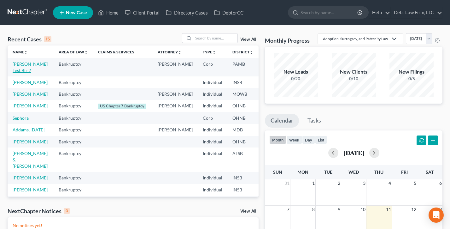
click at [20, 69] on link "[PERSON_NAME] Test Biz 2" at bounding box center [30, 67] width 35 height 12
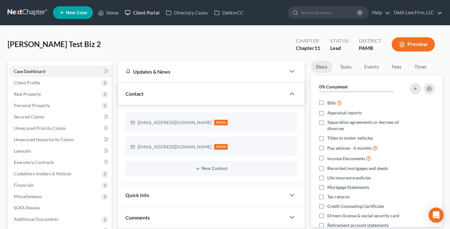
click at [147, 13] on link "Client Portal" at bounding box center [142, 12] width 41 height 11
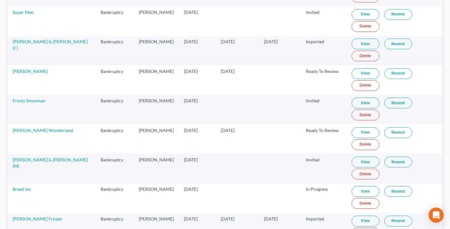
scroll to position [822, 0]
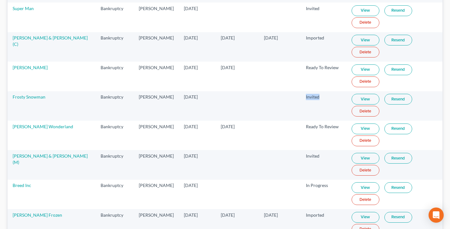
drag, startPoint x: 316, startPoint y: 97, endPoint x: 327, endPoint y: 191, distance: 94.6
click at [291, 97] on tr "Frosty Snowman Bankruptcy Atticus [PERSON_NAME] [DATE] Invited View Resend Dele…" at bounding box center [225, 105] width 435 height 29
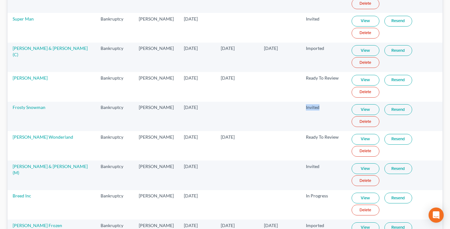
scroll to position [781, 0]
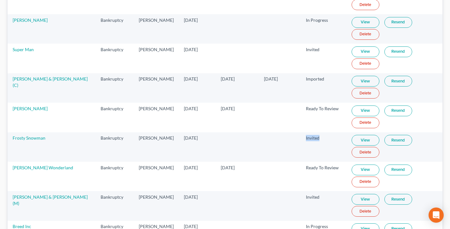
click at [364, 109] on link "View" at bounding box center [366, 110] width 28 height 11
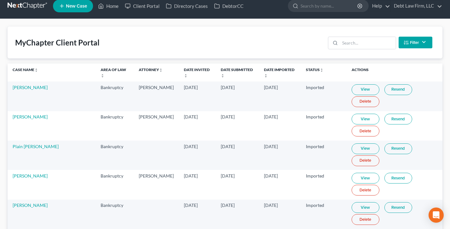
scroll to position [0, 0]
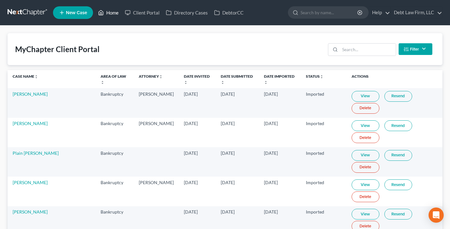
click at [109, 14] on link "Home" at bounding box center [108, 12] width 27 height 11
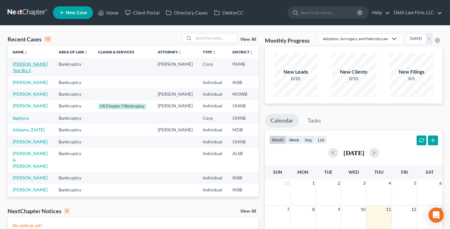
click at [21, 69] on link "[PERSON_NAME] Test Biz 2" at bounding box center [30, 67] width 35 height 12
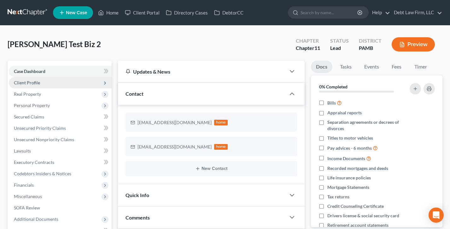
click at [34, 81] on span "Client Profile" at bounding box center [27, 82] width 26 height 5
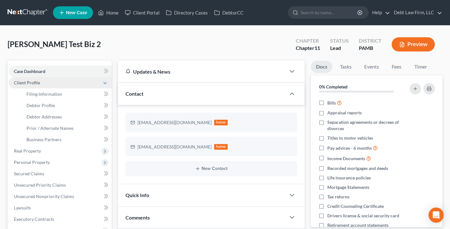
scroll to position [3, 0]
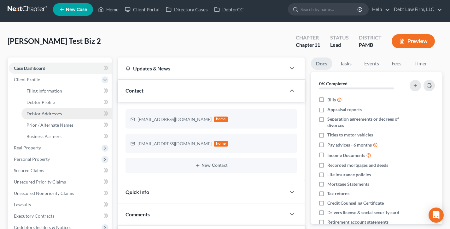
click at [48, 112] on span "Debtor Addresses" at bounding box center [43, 113] width 35 height 5
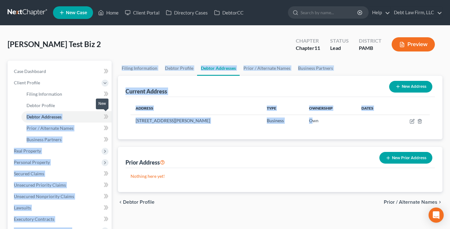
drag, startPoint x: 302, startPoint y: 121, endPoint x: 111, endPoint y: 116, distance: 191.2
click at [111, 116] on div "Petition Navigation Case Dashboard Payments Invoices Payments Payments Credit R…" at bounding box center [224, 197] width 441 height 273
click at [206, 94] on div "Current Address New Address" at bounding box center [280, 86] width 309 height 21
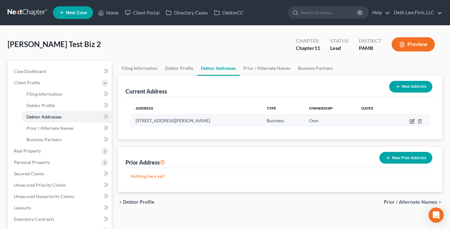
click at [413, 122] on icon "button" at bounding box center [412, 121] width 5 height 5
select select "36"
select select "6"
select select "0"
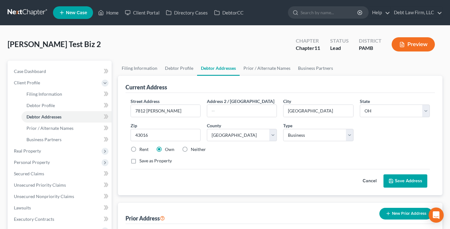
click at [375, 180] on button "Cancel" at bounding box center [370, 180] width 28 height 13
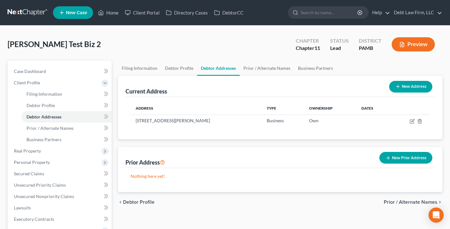
drag, startPoint x: 219, startPoint y: 122, endPoint x: 122, endPoint y: 115, distance: 97.4
click at [119, 119] on div "Current Address New Address Address Type Ownership Dates [STREET_ADDRESS][PERSO…" at bounding box center [280, 107] width 325 height 63
click at [183, 92] on div "Current Address New Address" at bounding box center [280, 86] width 309 height 21
click at [137, 68] on link "Filing Information" at bounding box center [139, 68] width 43 height 15
select select "3"
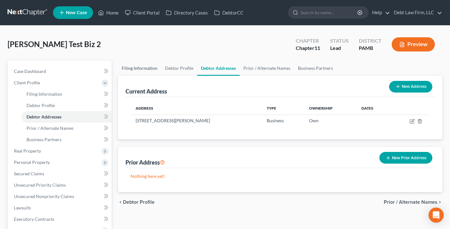
select select "1"
select select "68"
select select "18"
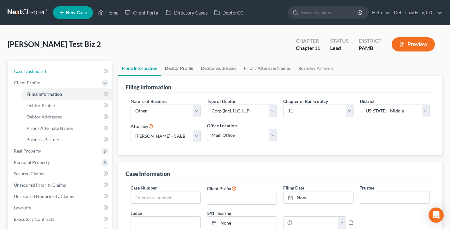
drag, startPoint x: 45, startPoint y: 70, endPoint x: 194, endPoint y: 65, distance: 149.0
click at [45, 70] on span "Case Dashboard" at bounding box center [30, 70] width 32 height 5
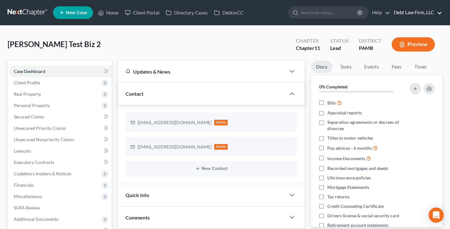
click at [408, 11] on link "Debt Law Firm, LLC" at bounding box center [416, 12] width 51 height 11
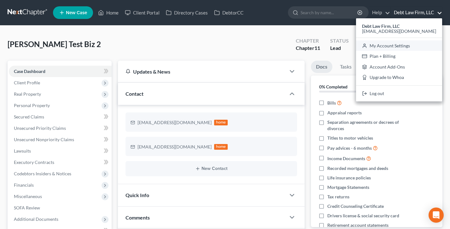
click at [406, 46] on link "My Account Settings" at bounding box center [399, 45] width 86 height 11
select select "61"
select select "24"
select select "36"
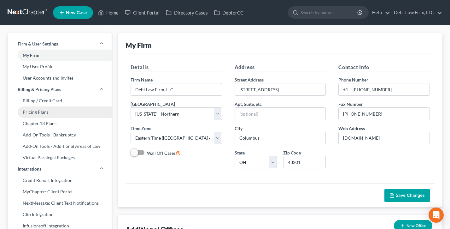
scroll to position [124, 0]
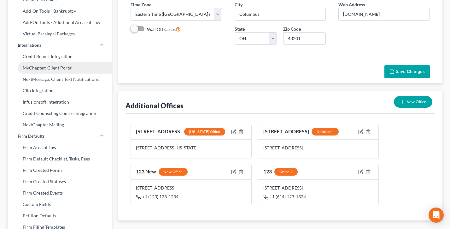
click at [39, 67] on link "MyChapter: Client Portal" at bounding box center [60, 67] width 104 height 11
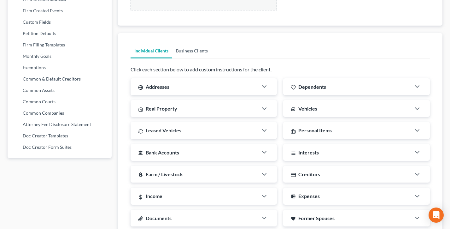
drag, startPoint x: 200, startPoint y: 53, endPoint x: 230, endPoint y: 62, distance: 31.9
click at [200, 53] on link "Business Clients" at bounding box center [191, 50] width 39 height 15
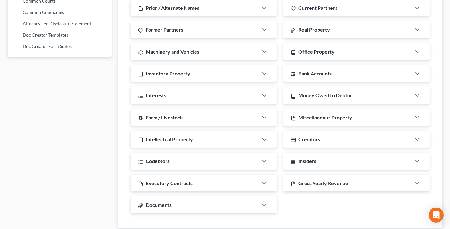
scroll to position [415, 0]
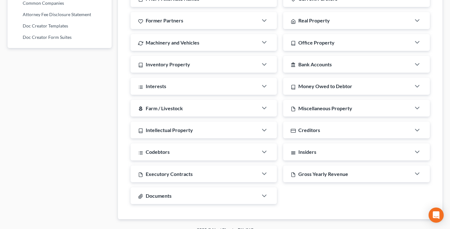
click at [328, 131] on div "Creditors" at bounding box center [347, 129] width 128 height 17
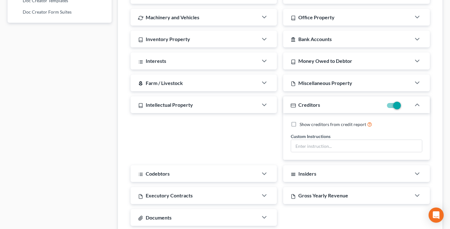
scroll to position [463, 0]
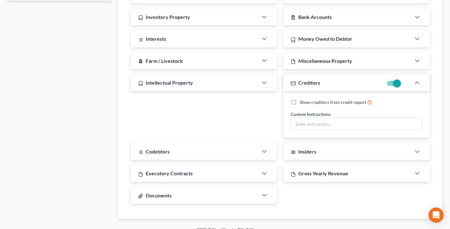
drag, startPoint x: 344, startPoint y: 121, endPoint x: 332, endPoint y: 110, distance: 16.5
click at [344, 121] on input "text" at bounding box center [356, 124] width 131 height 12
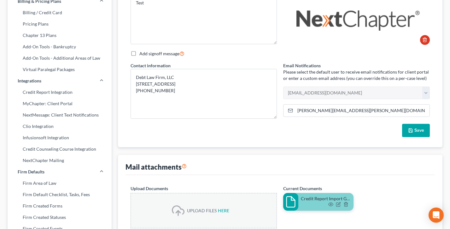
scroll to position [0, 0]
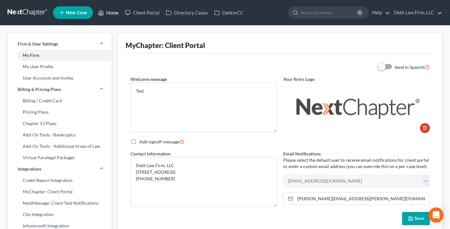
drag, startPoint x: 113, startPoint y: 14, endPoint x: 118, endPoint y: 16, distance: 6.1
click at [113, 14] on link "Home" at bounding box center [108, 12] width 27 height 11
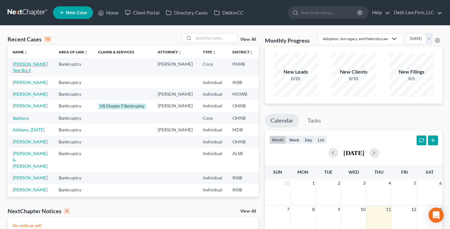
click at [22, 69] on link "[PERSON_NAME] Test Biz 2" at bounding box center [30, 67] width 35 height 12
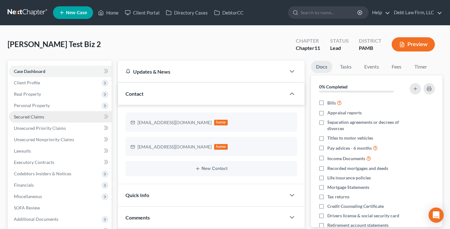
click at [40, 114] on span "Secured Claims" at bounding box center [29, 116] width 30 height 5
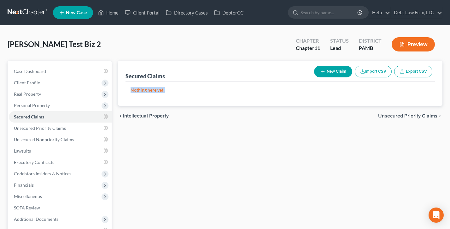
drag, startPoint x: 202, startPoint y: 89, endPoint x: 126, endPoint y: 87, distance: 75.7
click at [118, 87] on div "Secured Claims New Claim Import CSV Export CSV Nothing here yet! Previous 1 Next" at bounding box center [280, 83] width 325 height 45
click at [126, 87] on div "Nothing here yet!" at bounding box center [280, 94] width 309 height 24
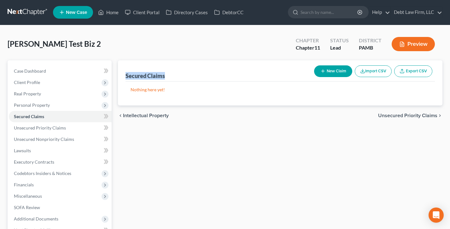
drag, startPoint x: 176, startPoint y: 78, endPoint x: 120, endPoint y: 72, distance: 57.1
click at [118, 72] on div "Secured Claims New Claim Import CSV Export CSV Nothing here yet! Previous 1 Next" at bounding box center [280, 82] width 325 height 45
click at [120, 72] on div "Secured Claims New Claim Import CSV Export CSV Nothing here yet! Previous 1 Next" at bounding box center [280, 82] width 325 height 45
drag, startPoint x: 55, startPoint y: 71, endPoint x: 61, endPoint y: 70, distance: 6.7
click at [55, 71] on link "Case Dashboard" at bounding box center [60, 70] width 103 height 11
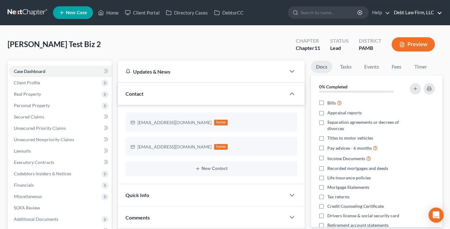
click at [413, 12] on link "Debt Law Firm, LLC" at bounding box center [416, 12] width 51 height 11
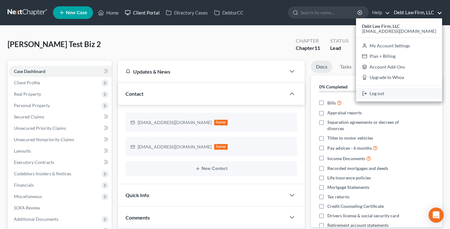
drag, startPoint x: 401, startPoint y: 96, endPoint x: 134, endPoint y: 14, distance: 278.6
click at [401, 96] on link "Log out" at bounding box center [399, 93] width 86 height 11
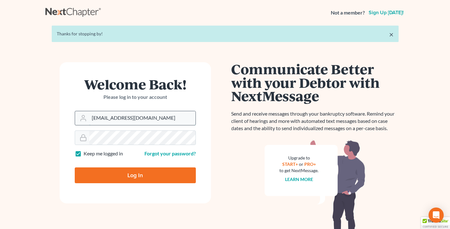
click at [136, 116] on input "[EMAIL_ADDRESS][DOMAIN_NAME]" at bounding box center [142, 118] width 106 height 14
type input "[PERSON_NAME][EMAIL_ADDRESS][DOMAIN_NAME]"
click at [119, 177] on input "Log In" at bounding box center [135, 175] width 121 height 16
type input "Thinking..."
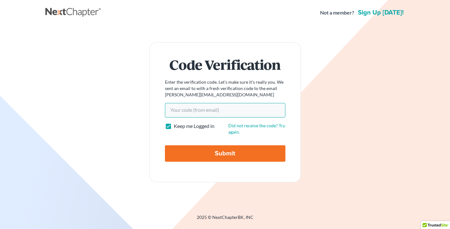
click at [204, 110] on input "Your code(from email)" at bounding box center [225, 110] width 120 height 15
paste input "453764"
type input "453764"
click at [165, 145] on input "Submit" at bounding box center [225, 153] width 120 height 16
type input "Thinking..."
